Goal: Check status

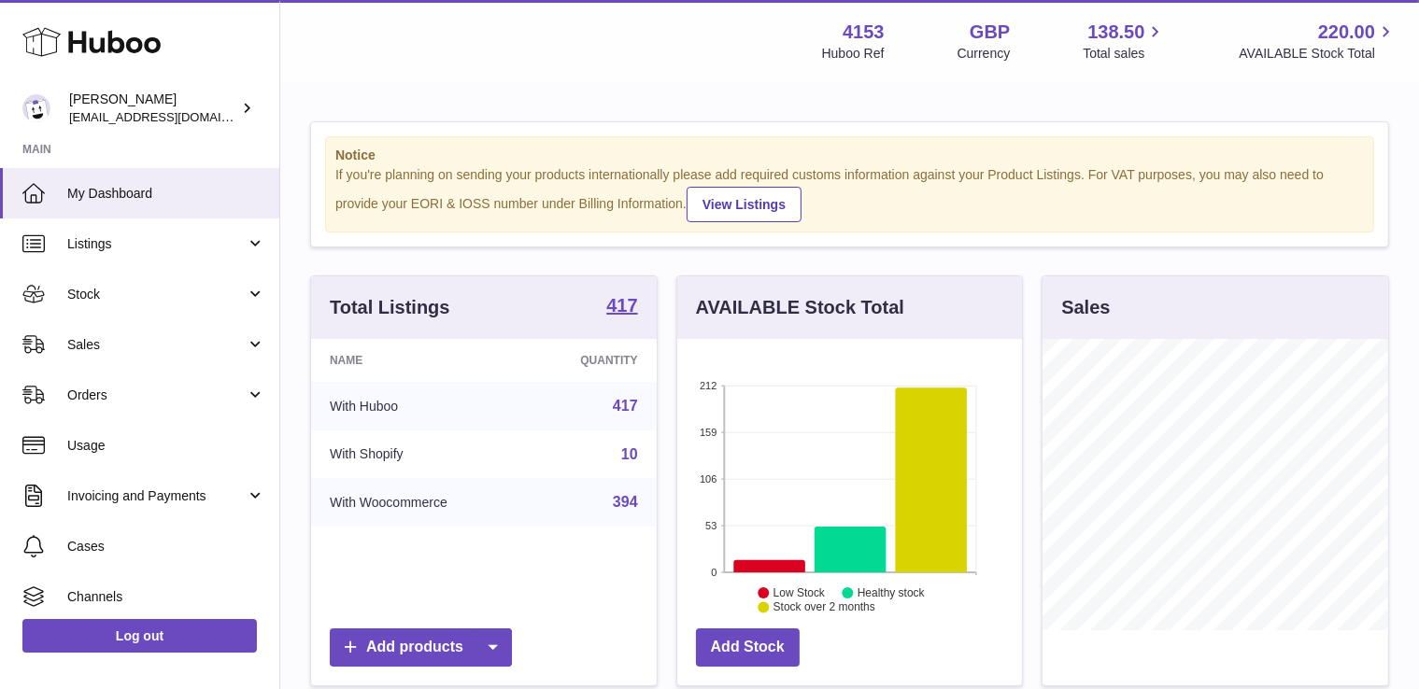
scroll to position [291, 350]
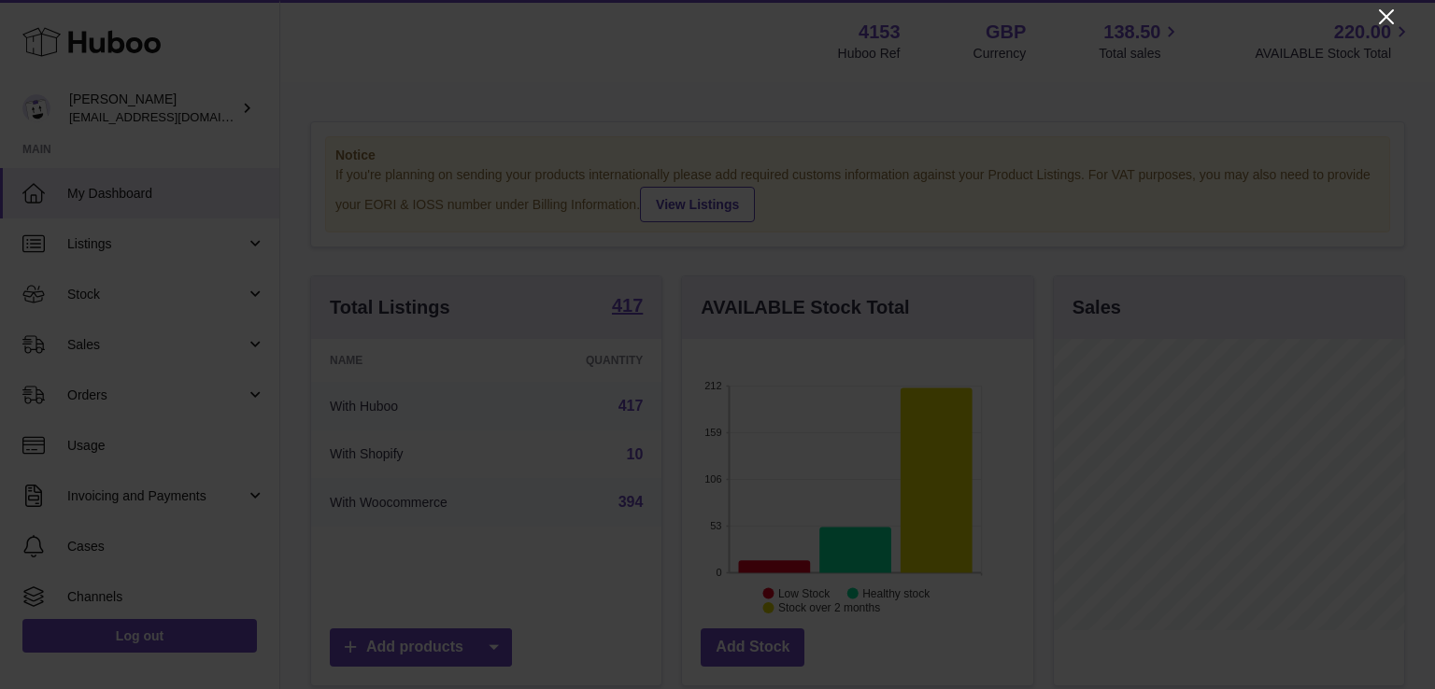
click at [1382, 21] on icon "Close" at bounding box center [1386, 17] width 22 height 22
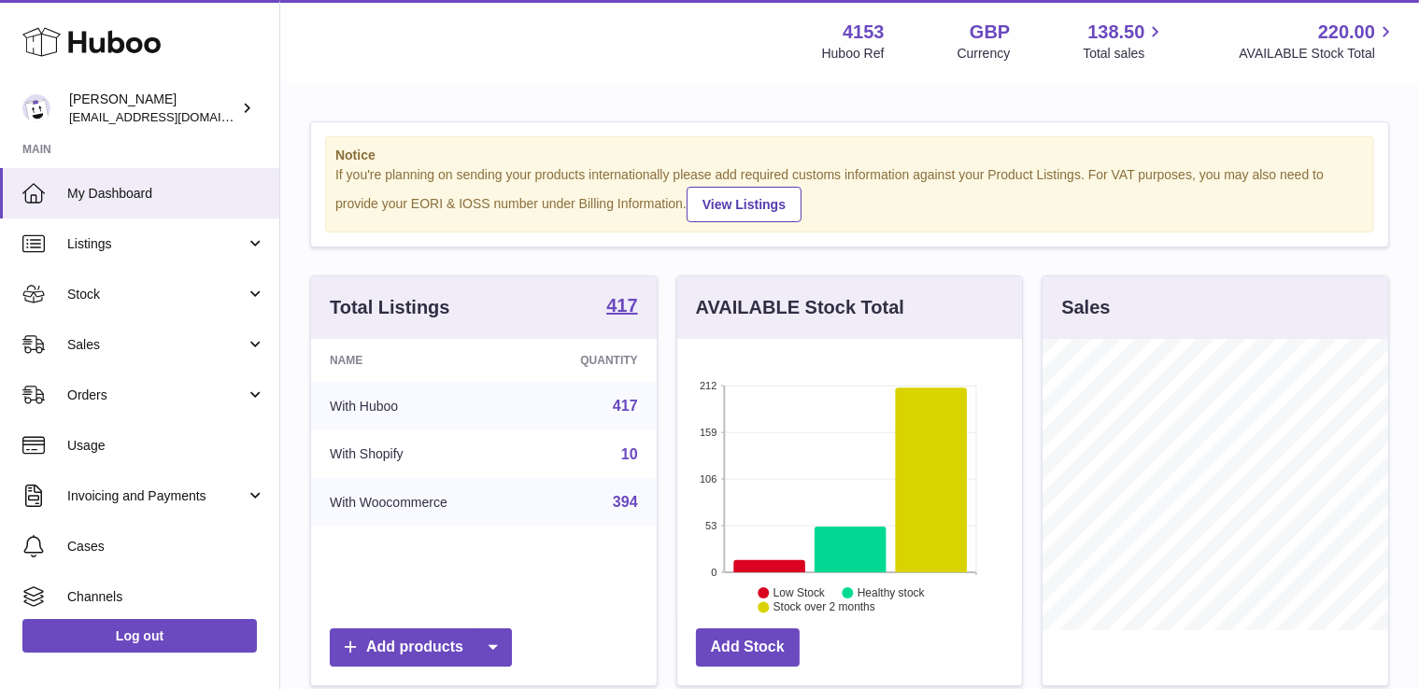
scroll to position [933760, 933705]
click at [224, 356] on link "Sales" at bounding box center [139, 344] width 279 height 50
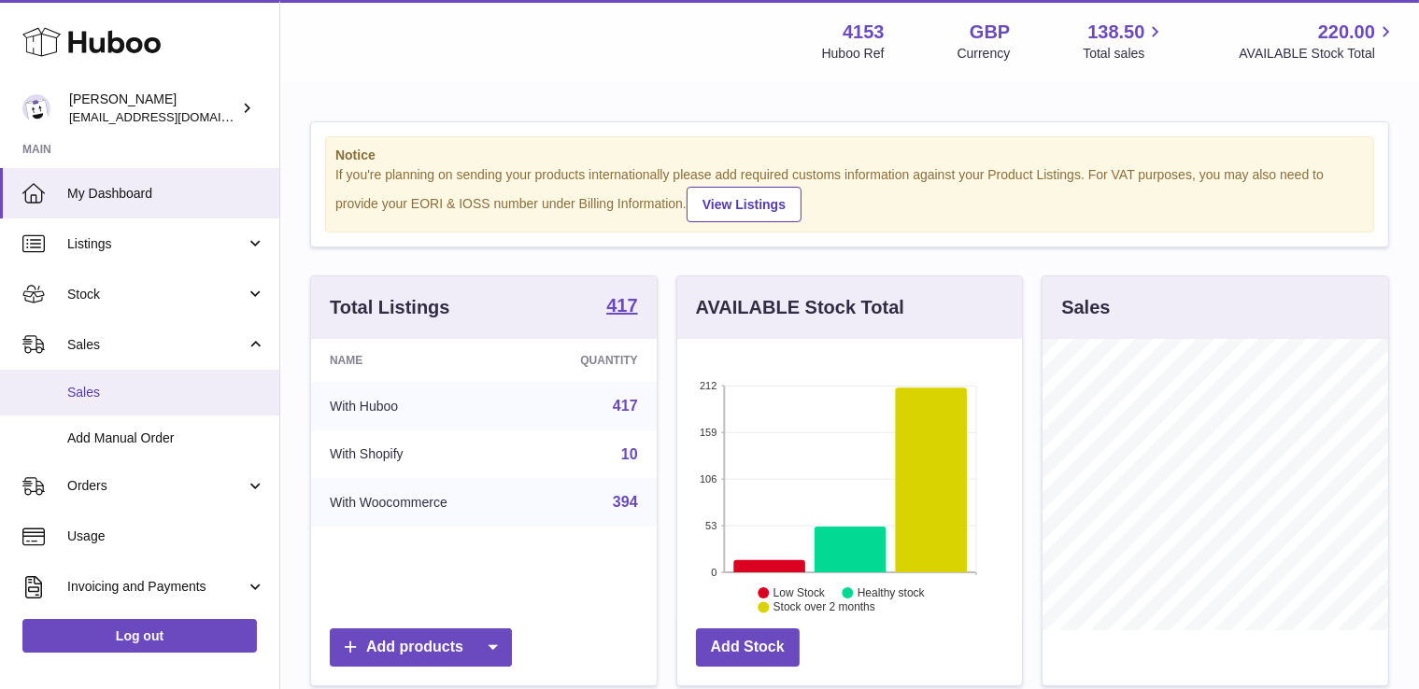
click at [194, 405] on link "Sales" at bounding box center [139, 393] width 279 height 46
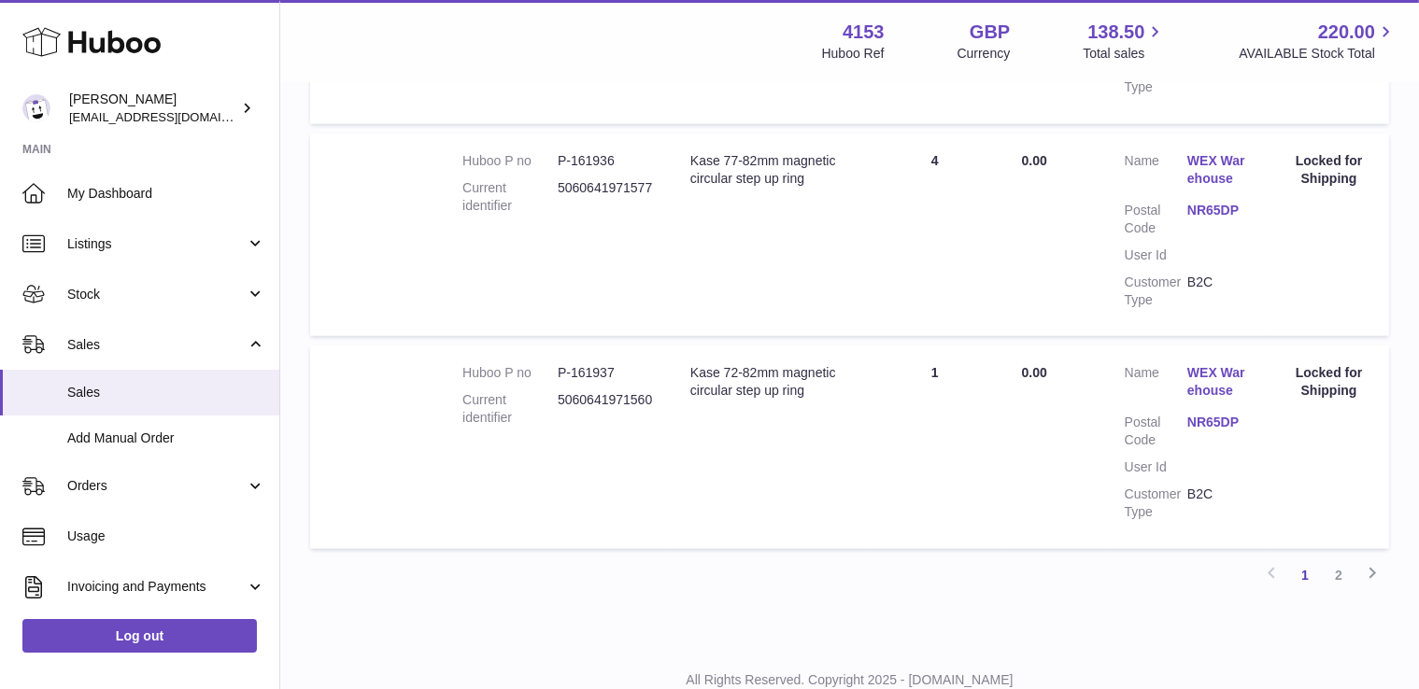
scroll to position [2093, 0]
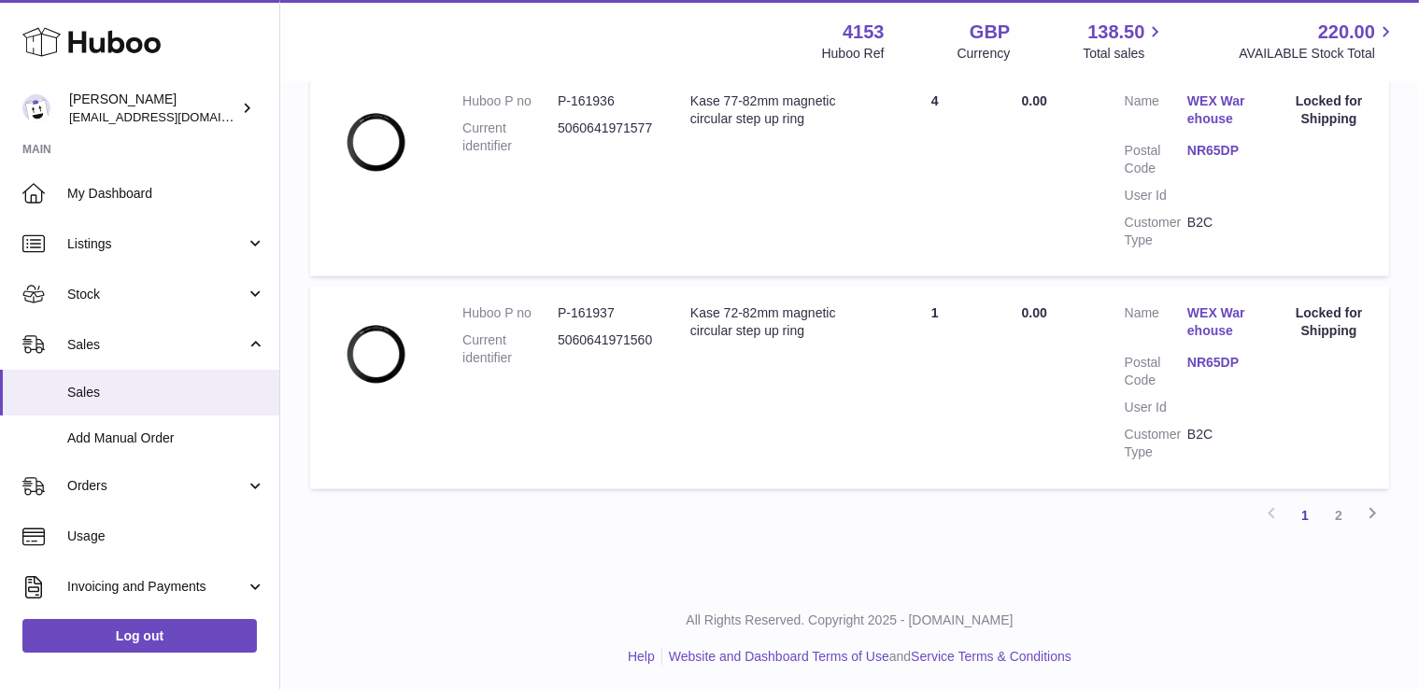
click at [1332, 505] on link "2" at bounding box center [1339, 516] width 34 height 34
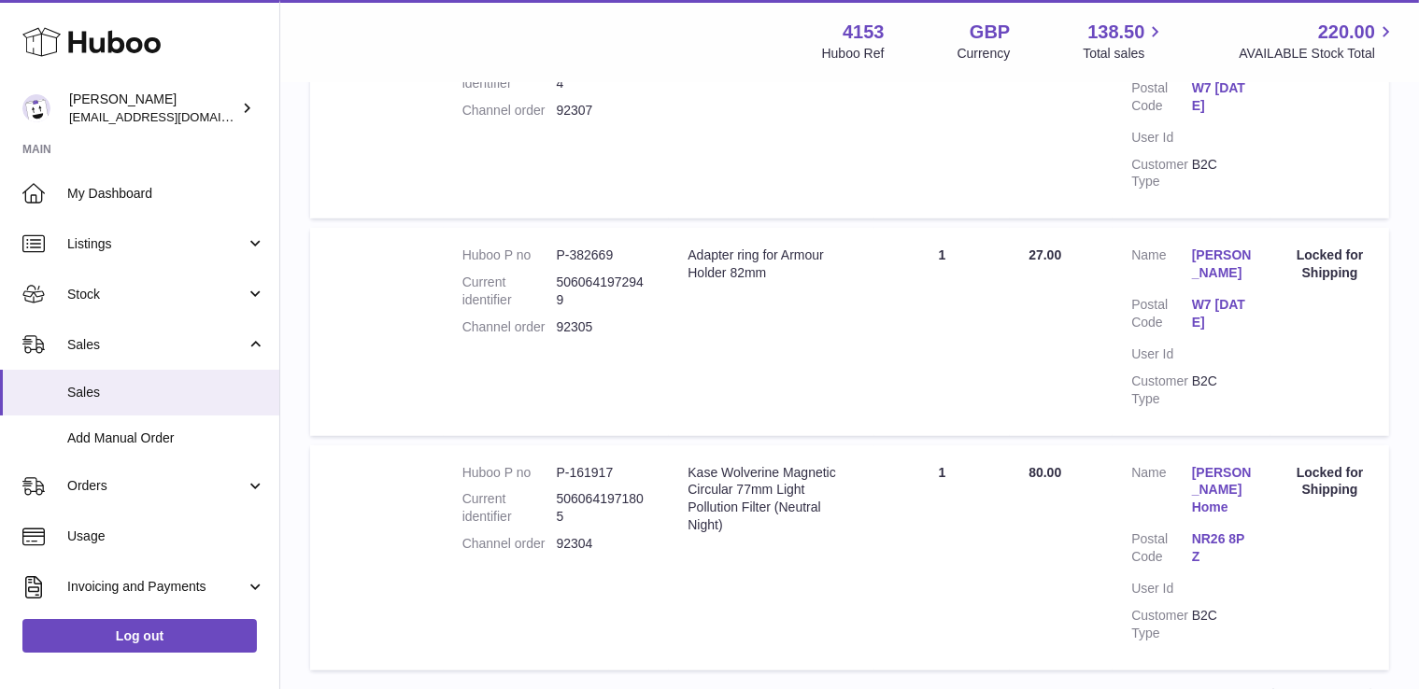
scroll to position [1251, 0]
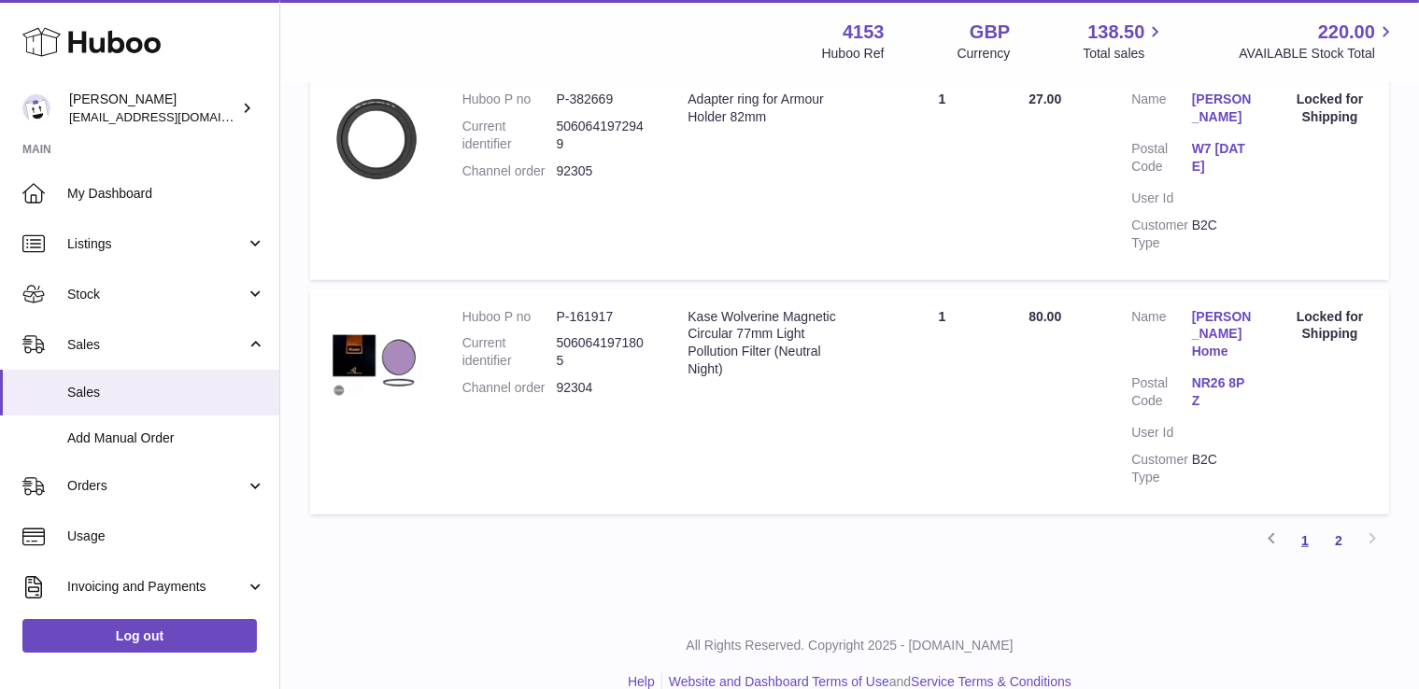
click at [1309, 524] on link "1" at bounding box center [1305, 541] width 34 height 34
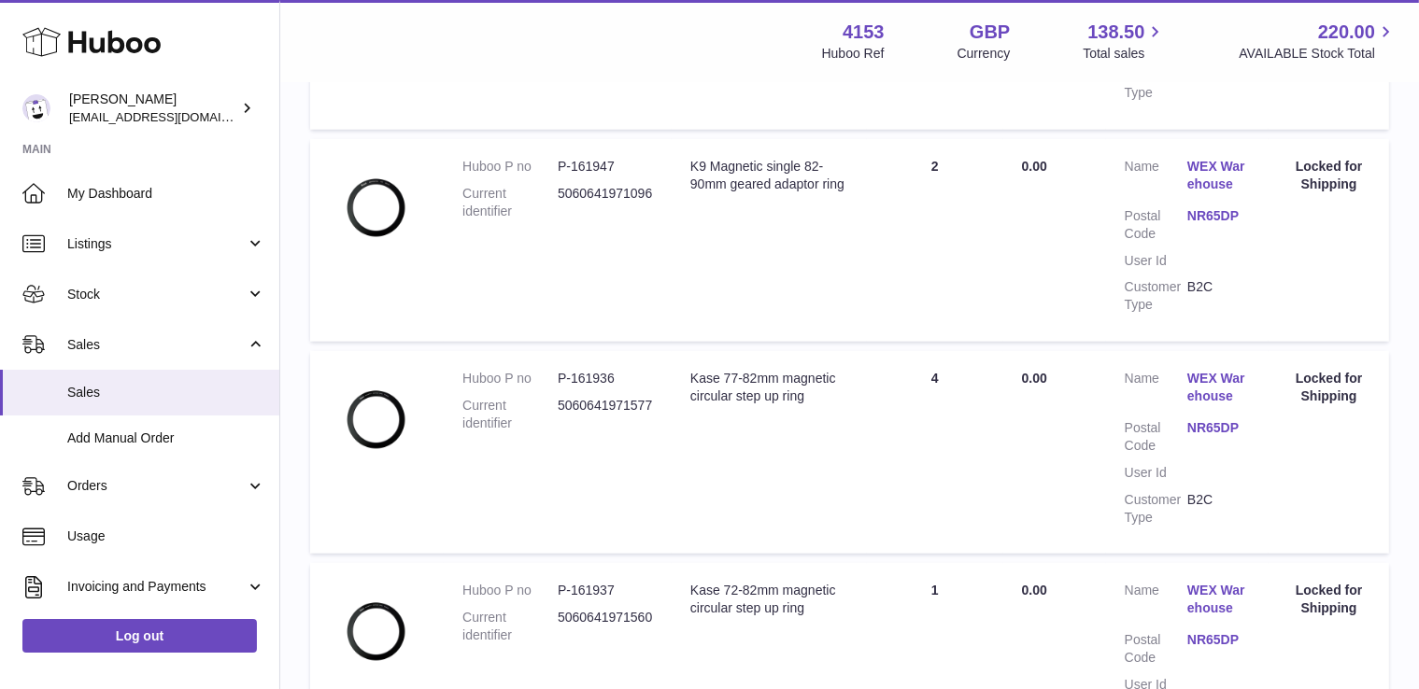
scroll to position [2093, 0]
